Goal: Task Accomplishment & Management: Manage account settings

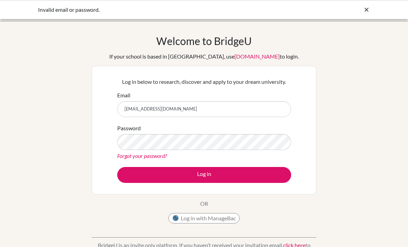
click at [397, 21] on div "Welcome to BridgeU If your school is based in China, use app.bridge-u.com.cn to…" at bounding box center [204, 148] width 408 height 254
click at [369, 9] on icon at bounding box center [366, 9] width 7 height 7
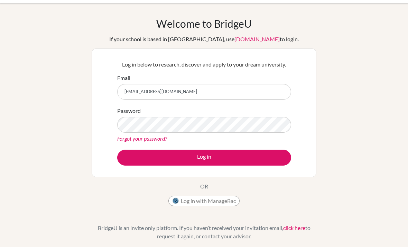
scroll to position [17, 0]
click at [298, 228] on link "click here" at bounding box center [294, 227] width 22 height 7
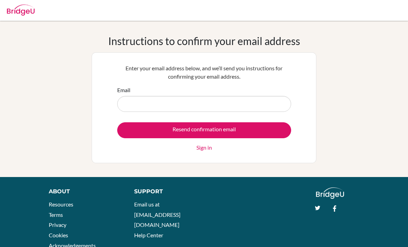
scroll to position [53, 0]
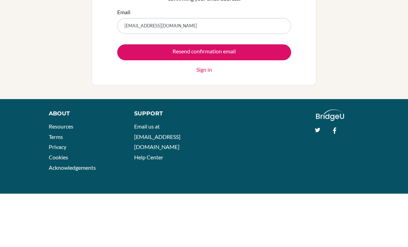
type input "[EMAIL_ADDRESS][DOMAIN_NAME]"
click at [266, 98] on input "Resend confirmation email" at bounding box center [204, 106] width 174 height 16
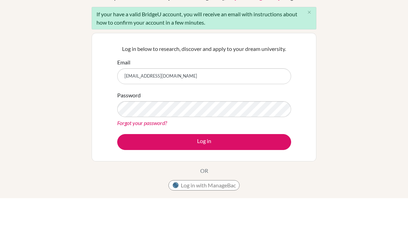
scroll to position [59, 0]
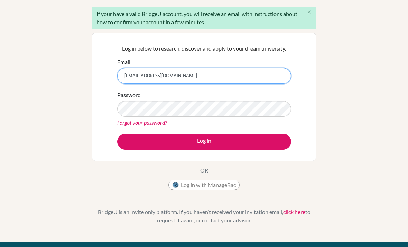
type input "[EMAIL_ADDRESS][DOMAIN_NAME]"
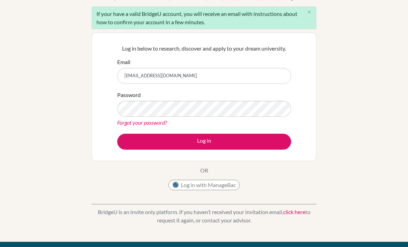
click at [264, 141] on button "Log in" at bounding box center [204, 142] width 174 height 16
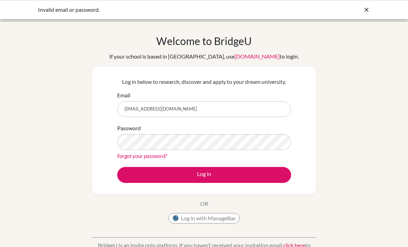
click at [237, 172] on button "Log in" at bounding box center [204, 175] width 174 height 16
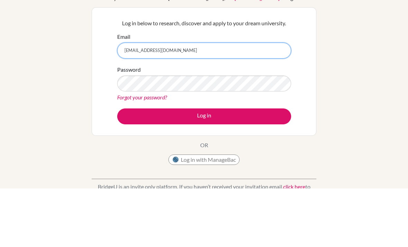
scroll to position [58, 0]
